Goal: Task Accomplishment & Management: Complete application form

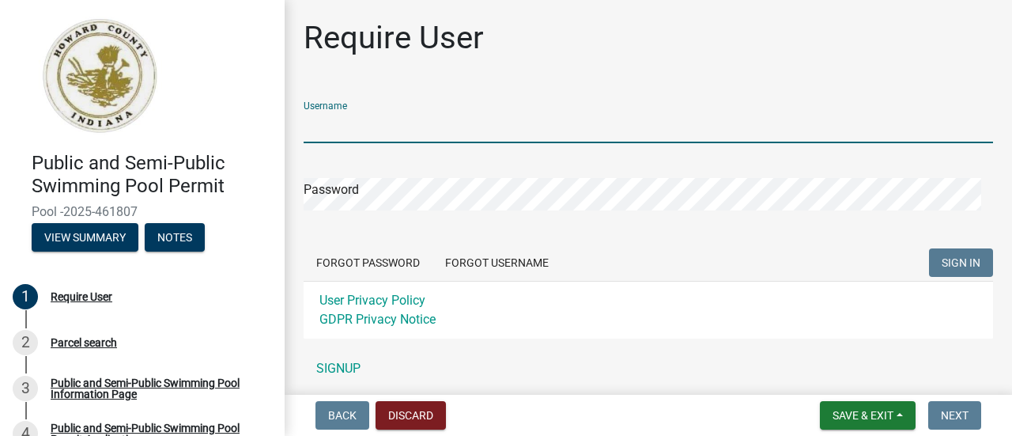
click at [388, 123] on input "Username" at bounding box center [649, 127] width 690 height 32
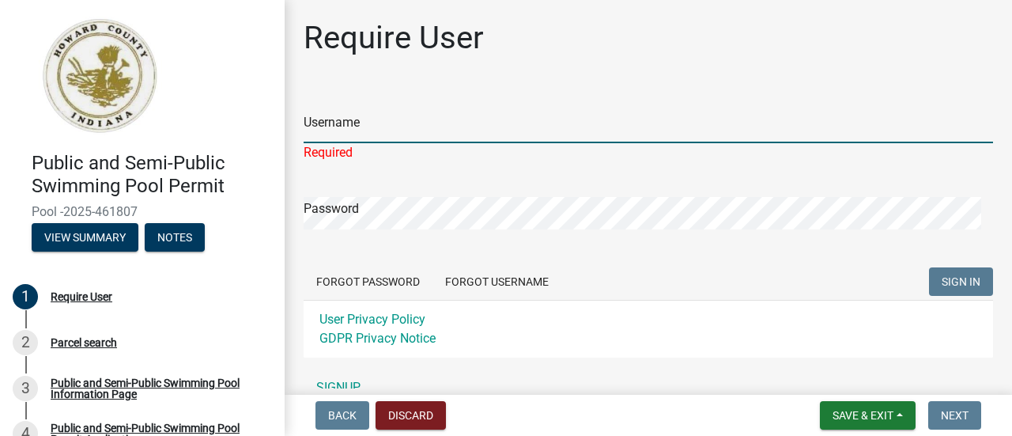
click at [377, 130] on input "Username" at bounding box center [649, 127] width 690 height 32
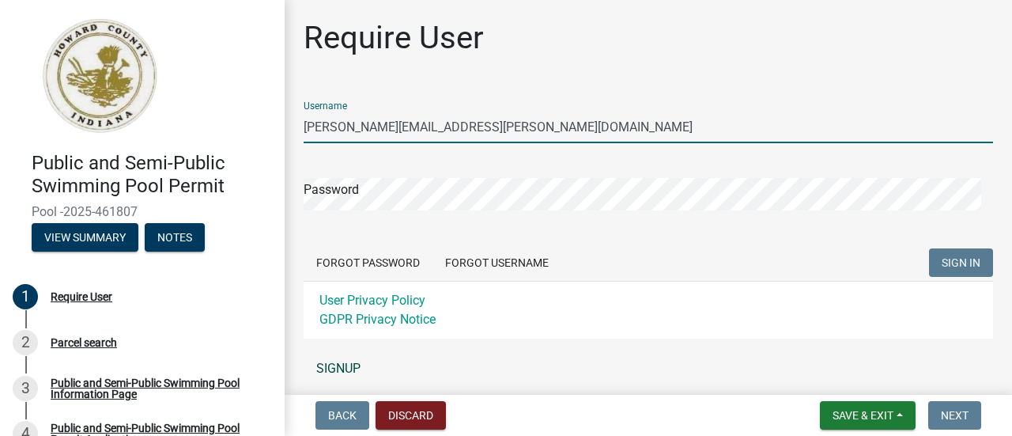
type input "[PERSON_NAME][EMAIL_ADDRESS][PERSON_NAME][DOMAIN_NAME]"
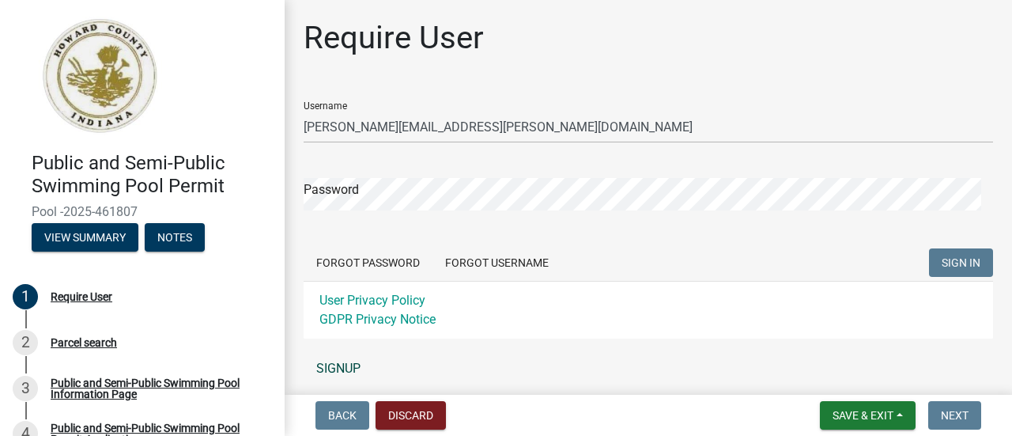
click at [350, 363] on link "SIGNUP" at bounding box center [649, 369] width 690 height 32
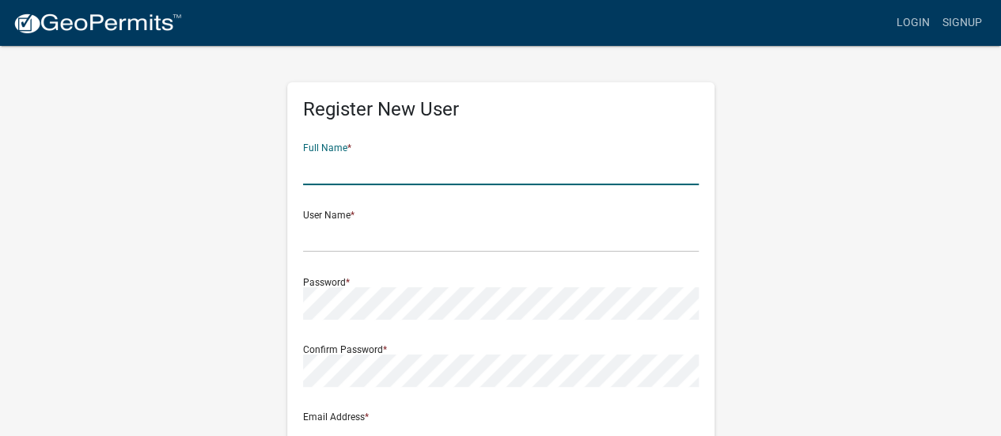
click at [369, 173] on input "text" at bounding box center [500, 169] width 395 height 32
type input "[PERSON_NAME]"
type input "[STREET_ADDRESS]"
type input "[GEOGRAPHIC_DATA]"
type input "[US_STATE]"
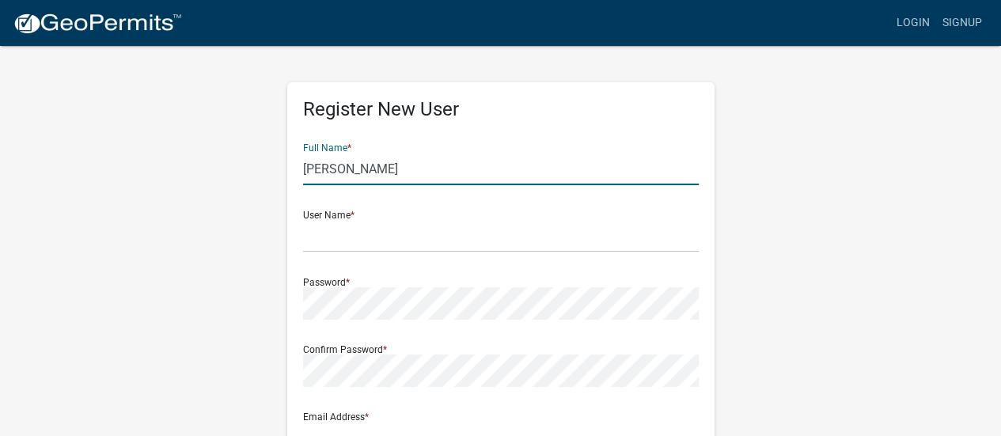
type input "46936-1118"
type input "7656283391"
click at [406, 218] on div "User Name *" at bounding box center [500, 225] width 395 height 55
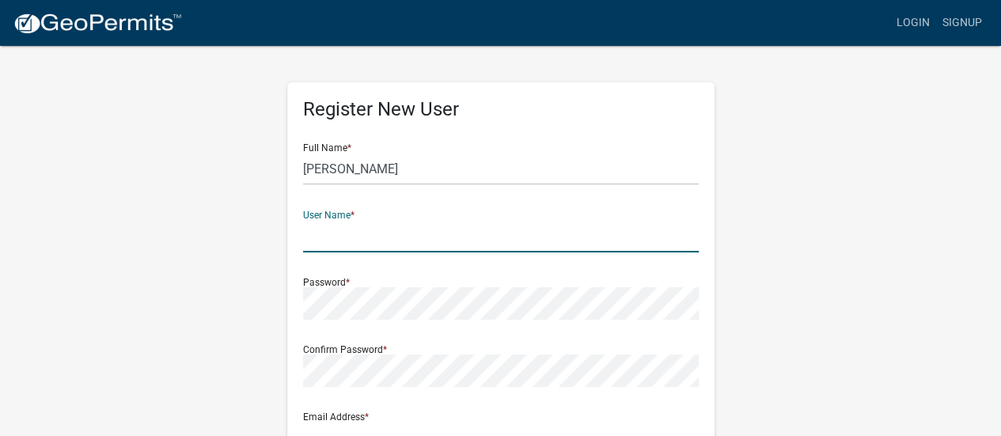
click at [331, 234] on input "text" at bounding box center [500, 236] width 395 height 32
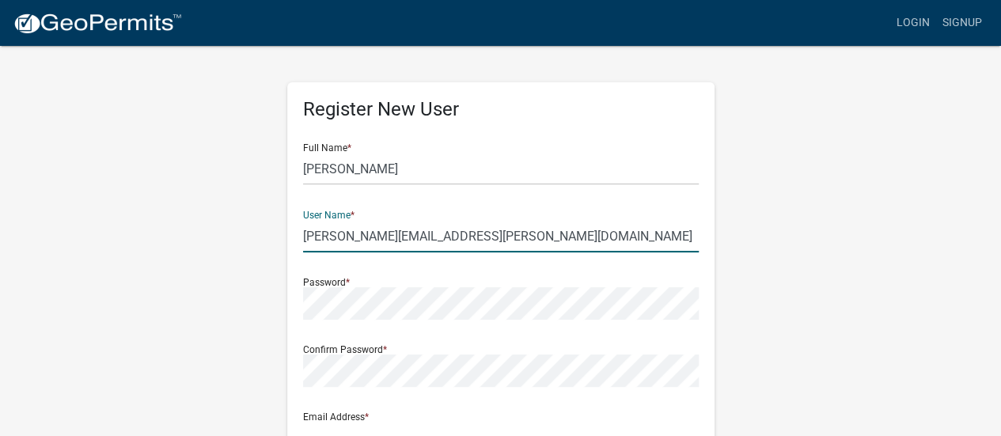
type input "[PERSON_NAME][EMAIL_ADDRESS][PERSON_NAME][DOMAIN_NAME]"
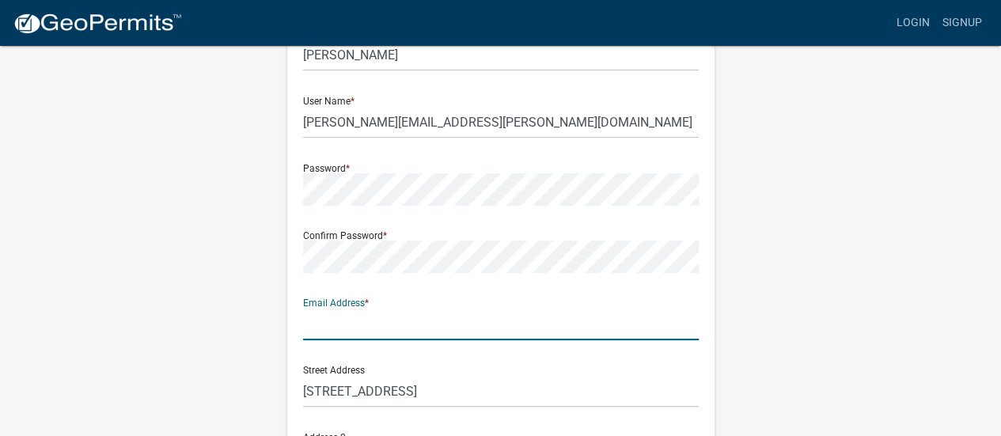
scroll to position [128, 0]
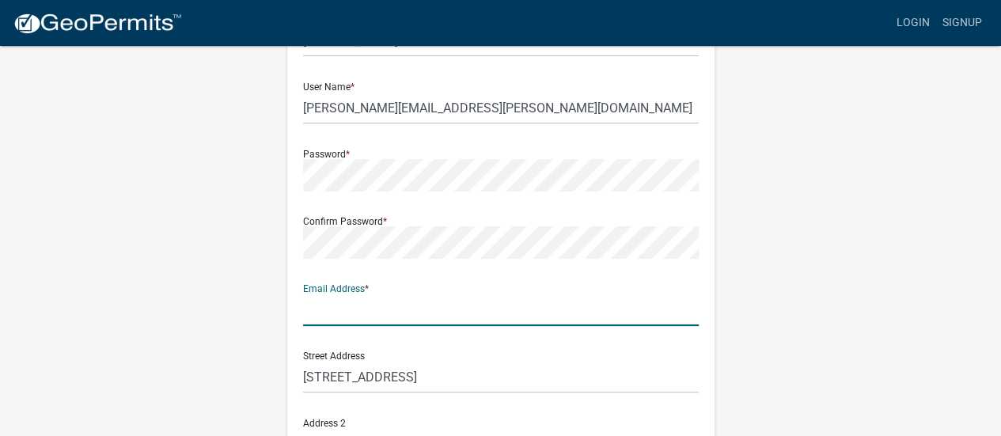
click at [467, 312] on input "text" at bounding box center [500, 309] width 395 height 32
type input "[PERSON_NAME][EMAIL_ADDRESS][PERSON_NAME][DOMAIN_NAME]"
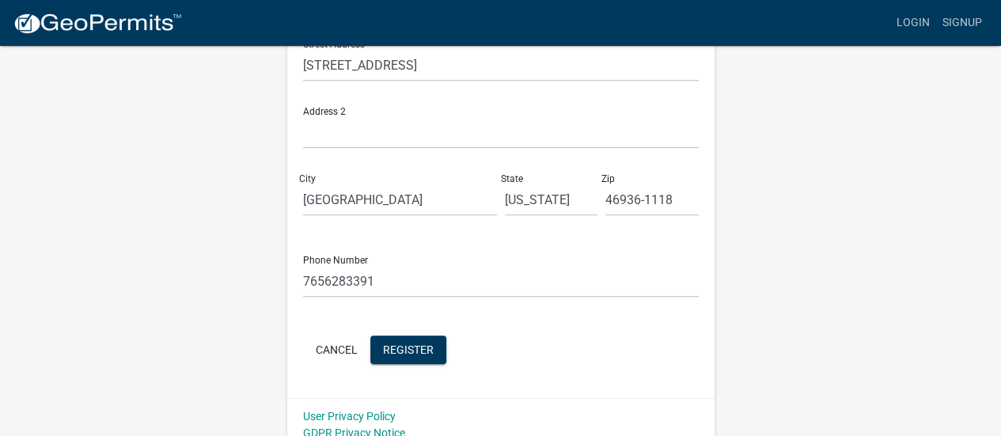
scroll to position [454, 0]
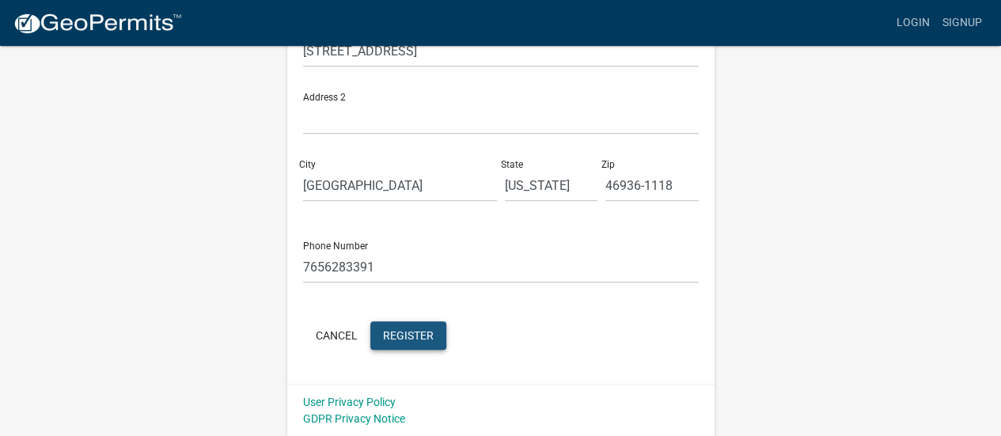
click at [414, 341] on span "Register" at bounding box center [408, 334] width 51 height 13
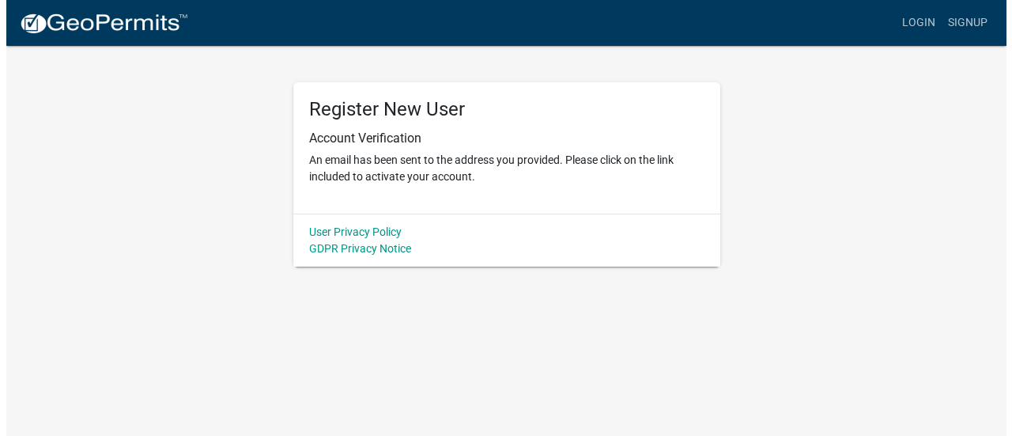
scroll to position [0, 0]
click at [763, 178] on div "Register New User Account Verification An email has been sent to the address yo…" at bounding box center [506, 155] width 902 height 222
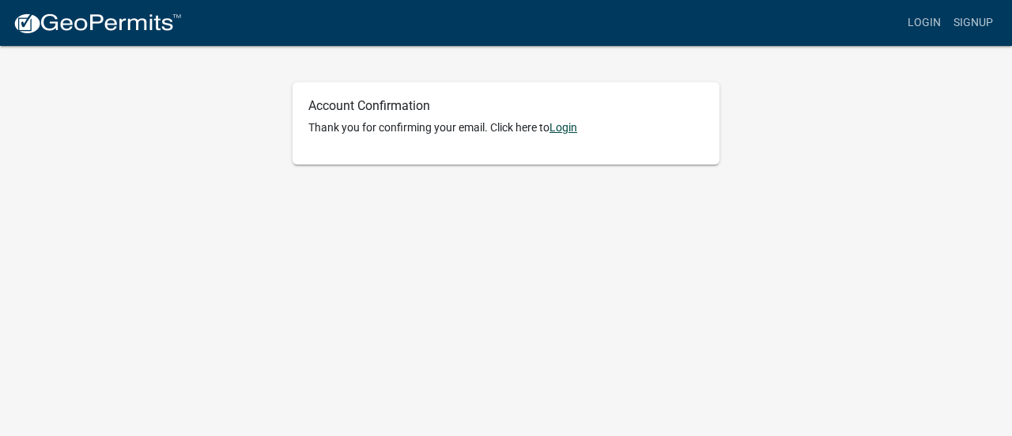
click at [571, 129] on link "Login" at bounding box center [564, 127] width 28 height 13
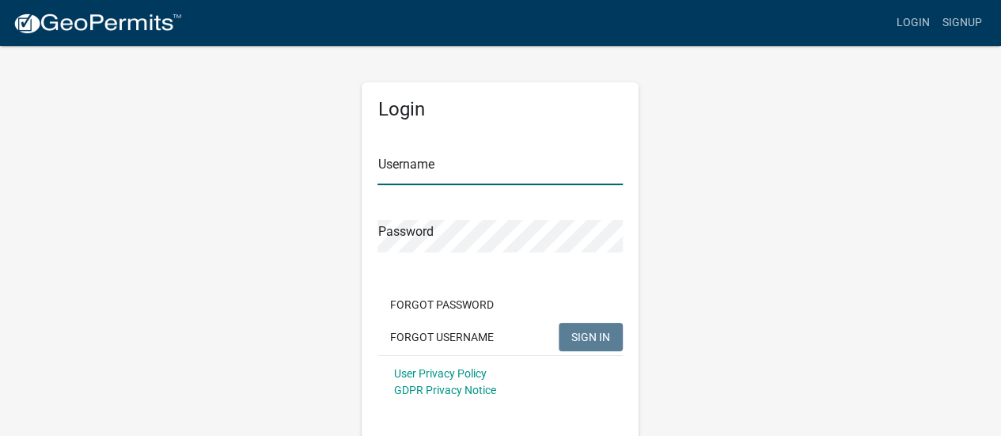
type input "[PERSON_NAME][EMAIL_ADDRESS][PERSON_NAME][DOMAIN_NAME]"
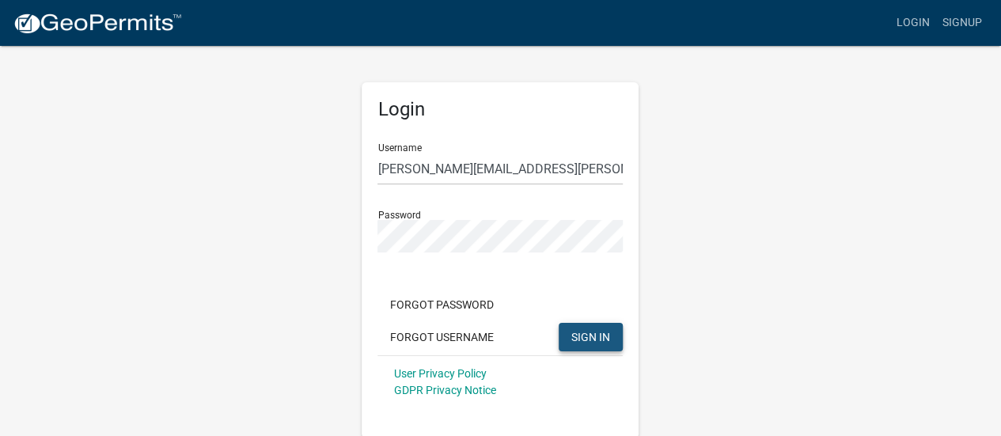
click at [582, 334] on span "SIGN IN" at bounding box center [590, 336] width 39 height 13
